Goal: Task Accomplishment & Management: Use online tool/utility

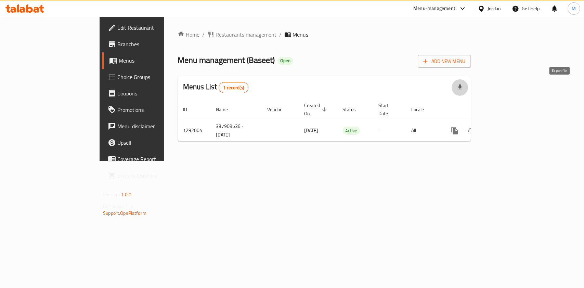
click at [462, 87] on icon "button" at bounding box center [460, 88] width 5 height 6
click at [372, 161] on div "Home / Restaurants management / Menus Menu management ( Baseet ) Open Add New M…" at bounding box center [324, 89] width 321 height 144
click at [468, 90] on button "button" at bounding box center [460, 87] width 16 height 16
click at [441, 110] on th "Locale" at bounding box center [423, 109] width 35 height 21
click at [468, 88] on button "button" at bounding box center [460, 87] width 16 height 16
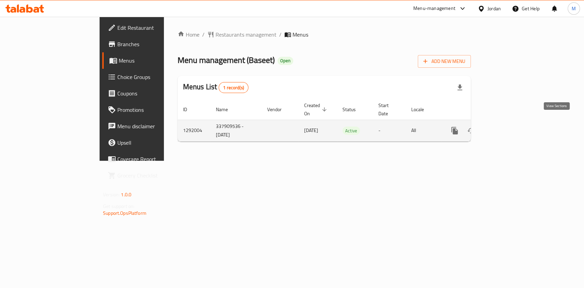
click at [512, 123] on link "enhanced table" at bounding box center [504, 131] width 16 height 16
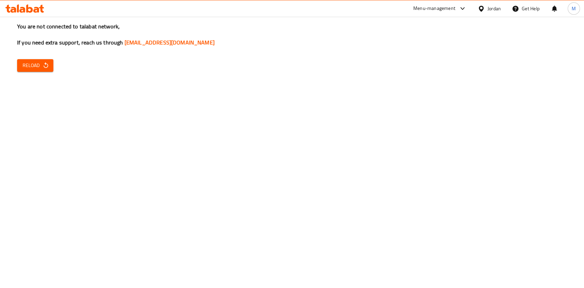
click at [43, 68] on icon "button" at bounding box center [45, 65] width 7 height 7
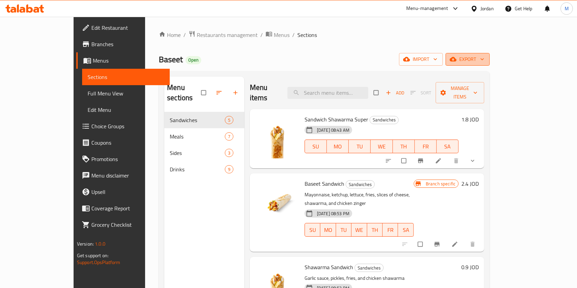
click at [456, 57] on icon "button" at bounding box center [453, 59] width 7 height 4
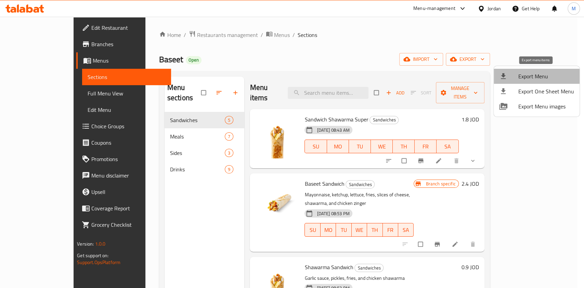
click at [539, 70] on li "Export Menu" at bounding box center [537, 76] width 86 height 15
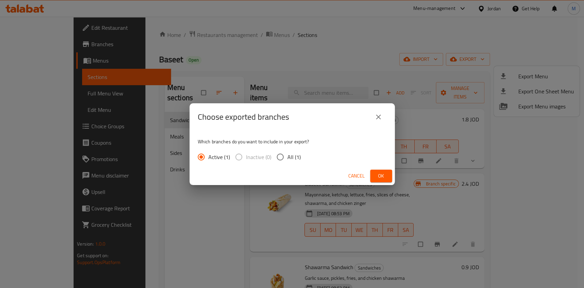
click at [258, 142] on p "Which branches do you want to include in your export?" at bounding box center [292, 141] width 189 height 7
click at [379, 173] on span "Ok" at bounding box center [381, 176] width 11 height 9
